Goal: Task Accomplishment & Management: Manage account settings

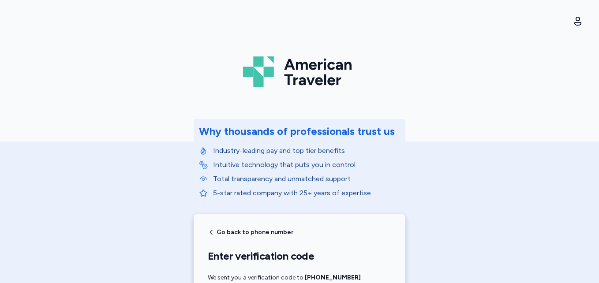
scroll to position [215, 0]
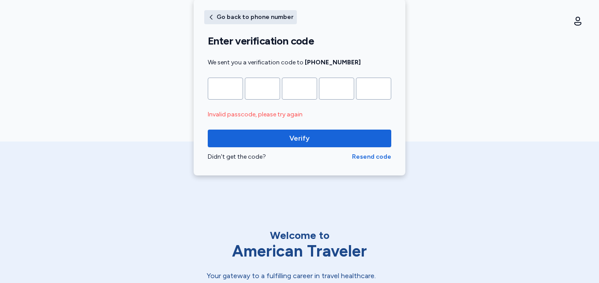
click at [228, 11] on button "Go back to phone number" at bounding box center [250, 17] width 93 height 14
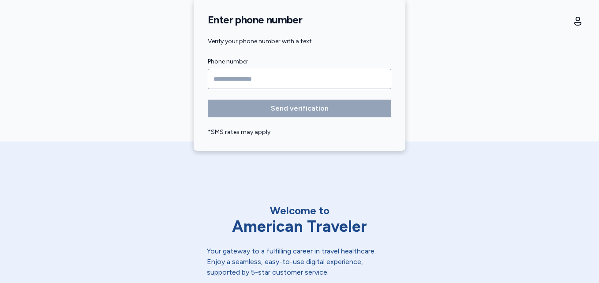
scroll to position [0, 0]
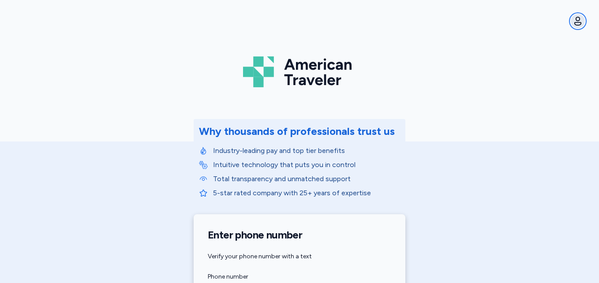
click at [580, 22] on icon "button" at bounding box center [577, 21] width 7 height 9
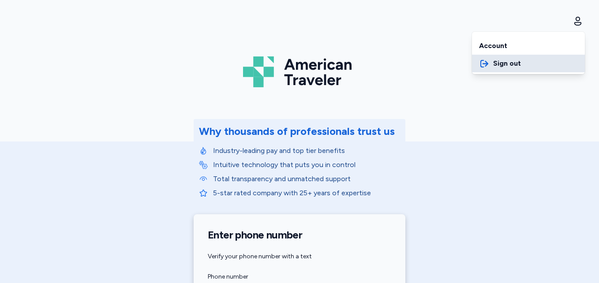
click at [494, 63] on span "Sign out" at bounding box center [507, 63] width 28 height 11
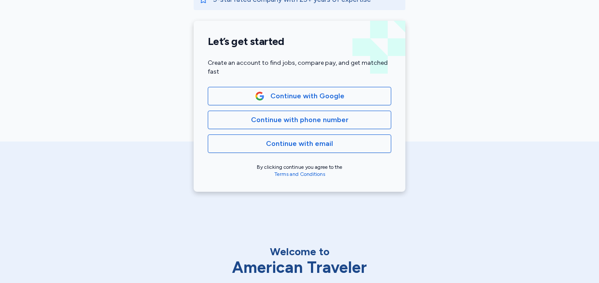
scroll to position [198, 0]
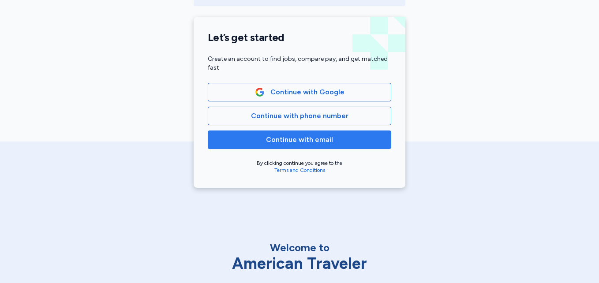
click at [260, 139] on span "Continue with email" at bounding box center [299, 139] width 168 height 11
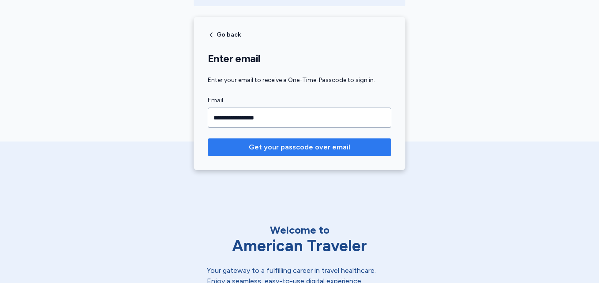
type input "**********"
click at [262, 151] on span "Get your passcode over email" at bounding box center [299, 147] width 101 height 11
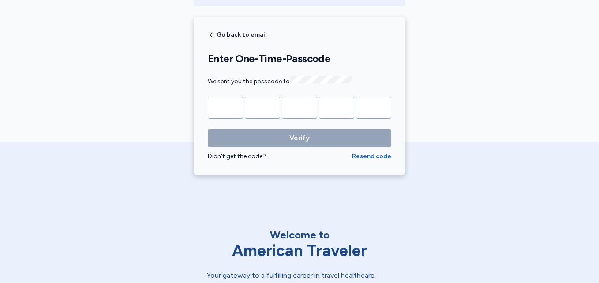
type input "*"
click at [261, 104] on input "*" at bounding box center [262, 108] width 35 height 22
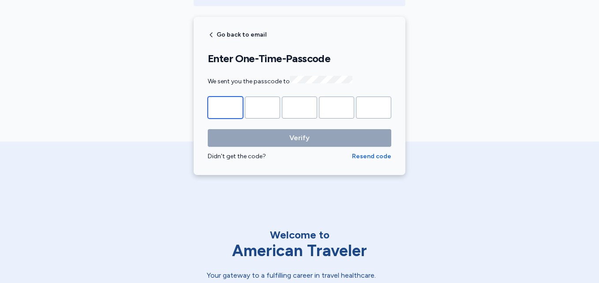
type input "*"
click at [233, 109] on input "*" at bounding box center [225, 108] width 35 height 22
type input "*"
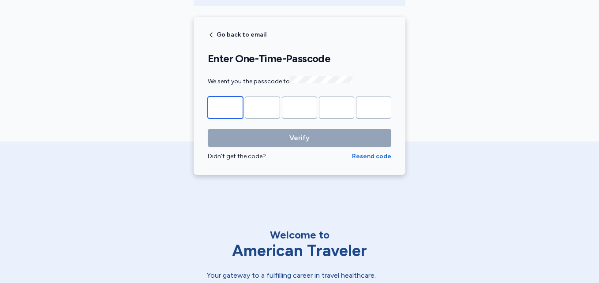
type input "*"
click at [263, 115] on input "Please enter OTP character 2" at bounding box center [262, 108] width 35 height 22
type input "*"
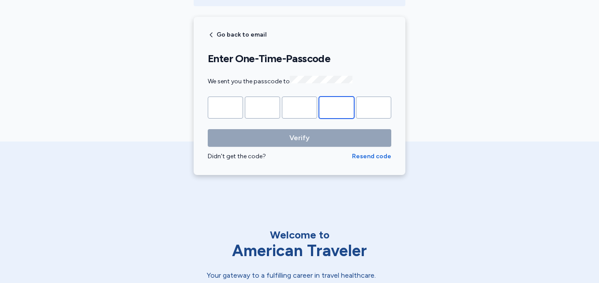
type input "*"
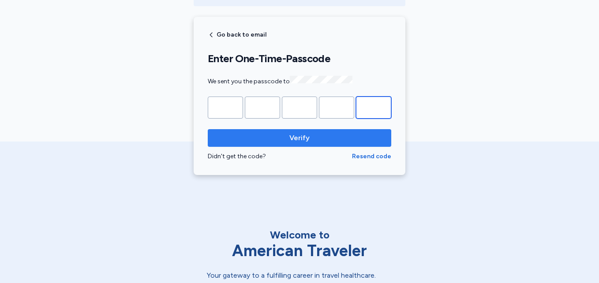
type input "*"
click at [295, 138] on span "Verify" at bounding box center [299, 138] width 20 height 11
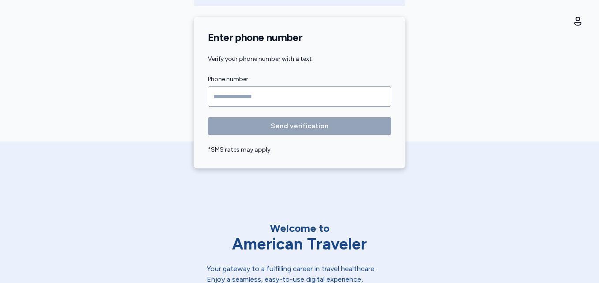
click at [257, 96] on input "Phone number" at bounding box center [299, 96] width 183 height 20
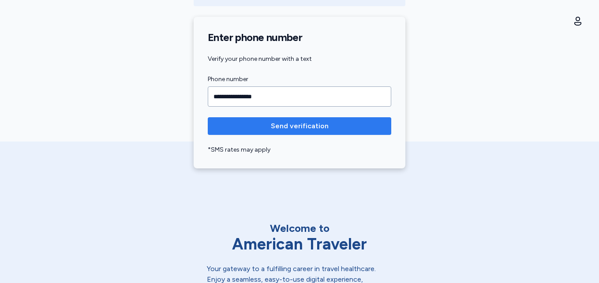
type input "**********"
click at [297, 132] on button "Send verification" at bounding box center [299, 126] width 183 height 18
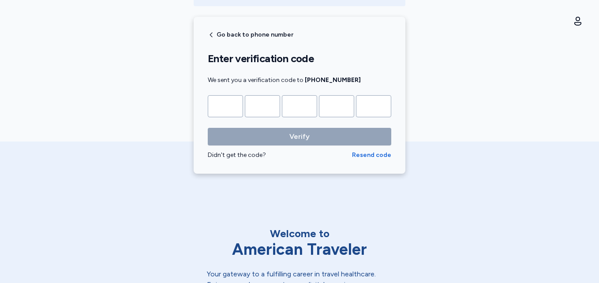
type input "*"
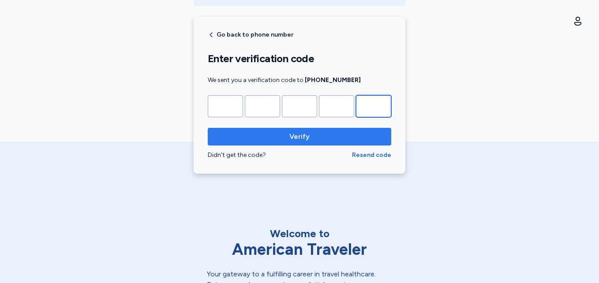
type input "*"
click at [296, 141] on span "Verify" at bounding box center [299, 136] width 20 height 11
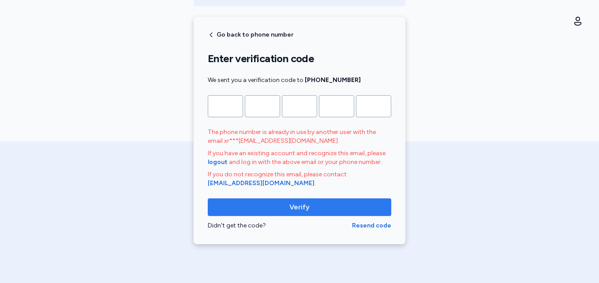
scroll to position [0, 0]
